Goal: Browse casually: Explore the website without a specific task or goal

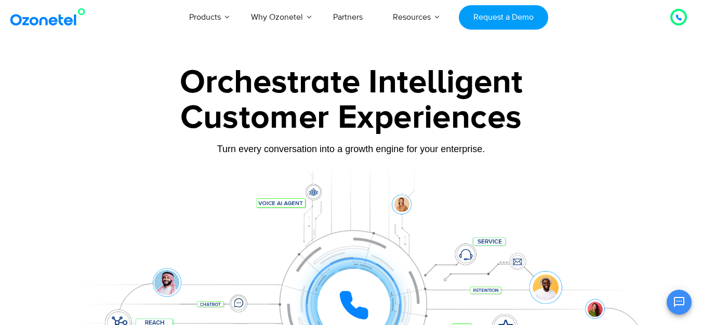
click at [63, 12] on img at bounding box center [50, 17] width 84 height 19
click at [66, 20] on img at bounding box center [50, 17] width 84 height 19
click at [89, 86] on div "Orchestrate Intelligent" at bounding box center [352, 82] width 650 height 33
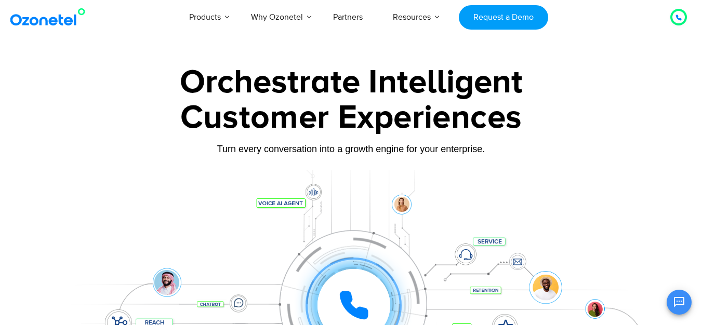
click at [47, 27] on link at bounding box center [50, 17] width 84 height 24
click at [48, 21] on img at bounding box center [50, 17] width 84 height 19
